Goal: Transaction & Acquisition: Subscribe to service/newsletter

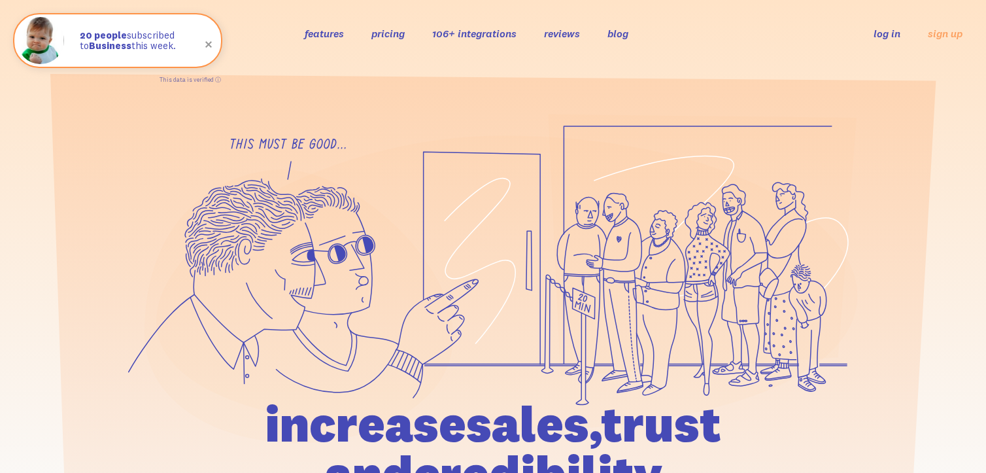
click at [388, 40] on li "pricing" at bounding box center [387, 33] width 33 height 15
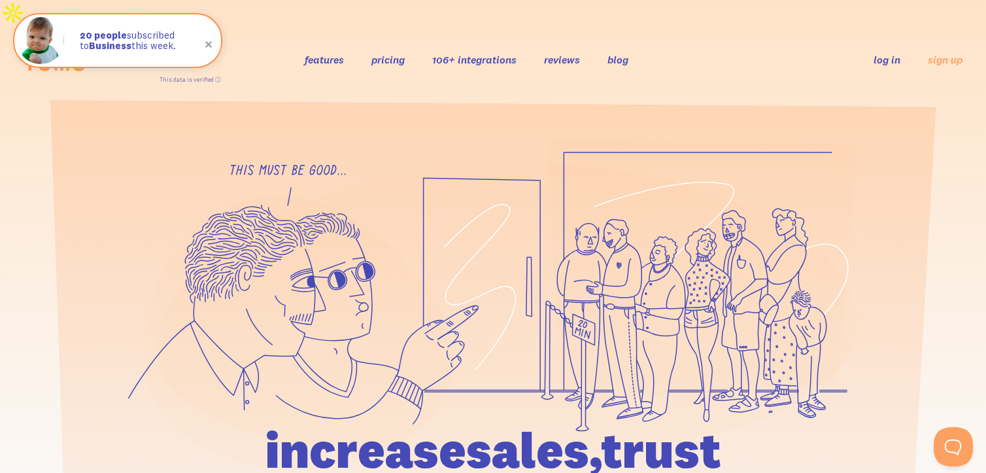
click at [386, 53] on link "pricing" at bounding box center [387, 59] width 33 height 13
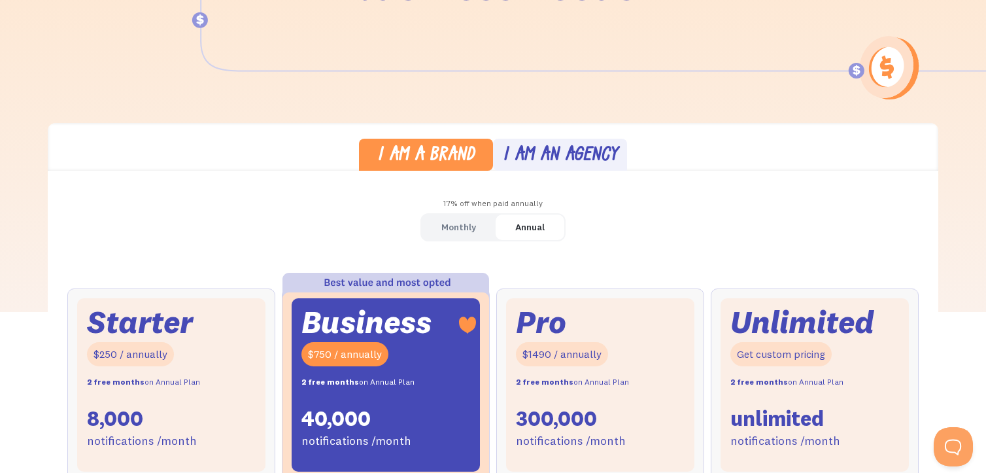
scroll to position [261, 0]
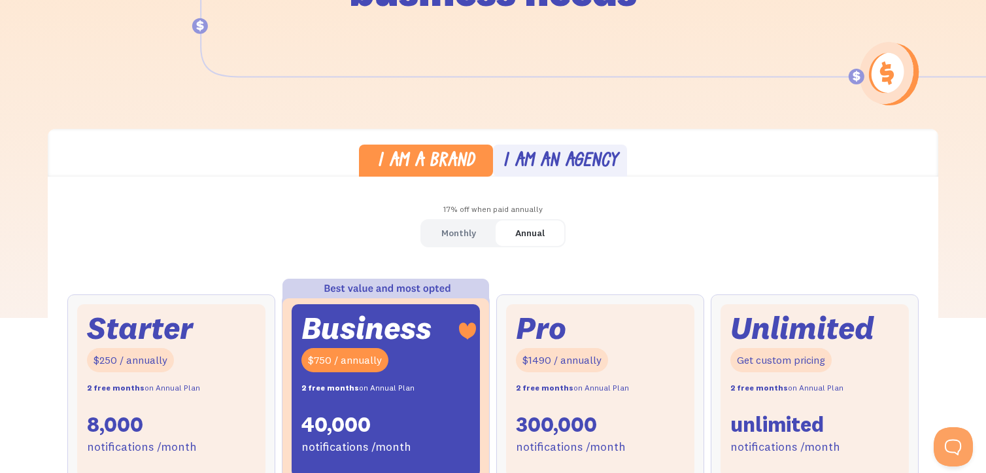
click at [466, 224] on div "Monthly" at bounding box center [458, 233] width 35 height 19
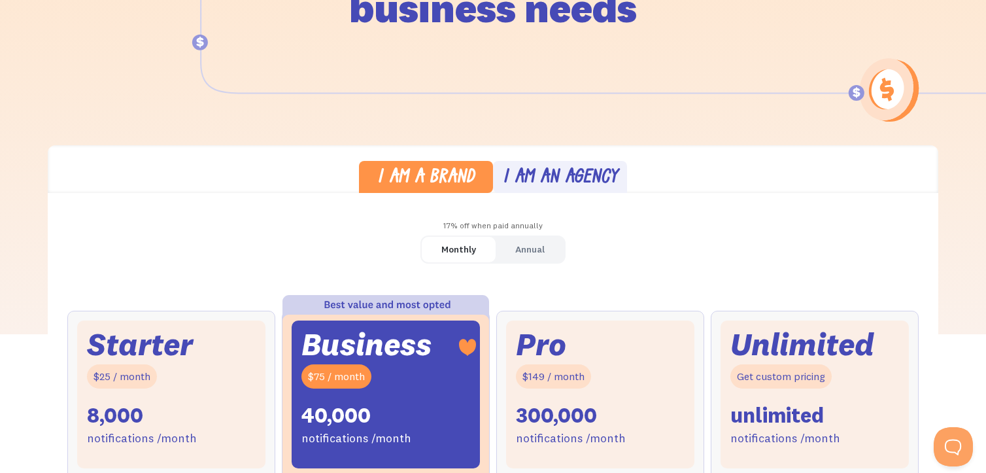
scroll to position [65, 0]
